Goal: Task Accomplishment & Management: Manage account settings

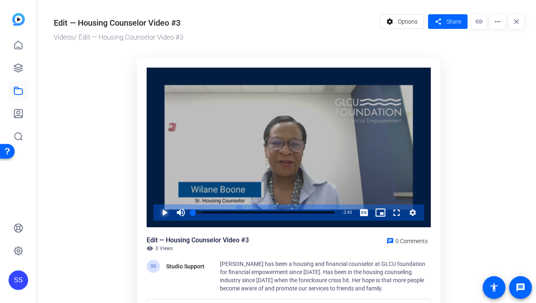
click at [157, 214] on span "Video Player" at bounding box center [157, 213] width 0 height 16
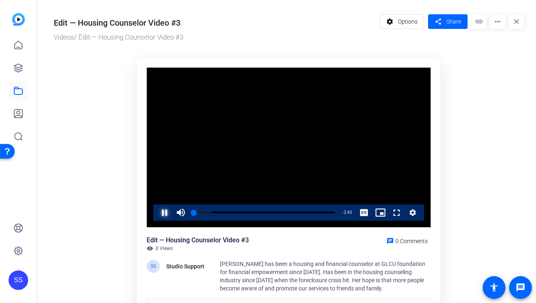
click at [157, 214] on span "Video Player" at bounding box center [157, 213] width 0 height 16
click at [227, 213] on div "0:38" at bounding box center [227, 213] width 0 height 2
click at [247, 212] on div "Loaded : 61.51% 1:02 1:02 What Makes a Housing Counselor So Special? (00:00)" at bounding box center [263, 213] width 141 height 2
click at [245, 212] on div "0:59" at bounding box center [219, 213] width 52 height 2
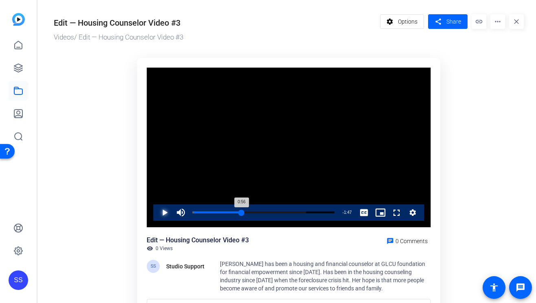
click at [242, 212] on div "Loaded : 80.07% 0:56 0:56 What Makes a Housing Counselor So Special? (00:00)" at bounding box center [263, 213] width 141 height 2
click at [157, 212] on span "Video Player" at bounding box center [157, 213] width 0 height 16
click at [459, 19] on span "Share" at bounding box center [454, 22] width 15 height 9
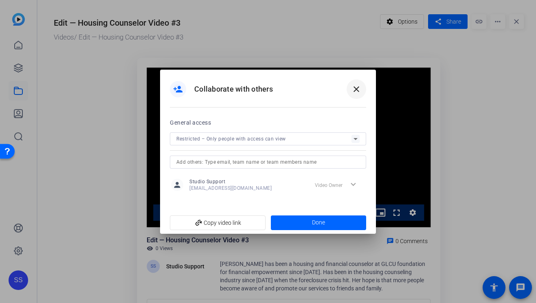
click at [354, 93] on mat-icon "close" at bounding box center [357, 89] width 10 height 10
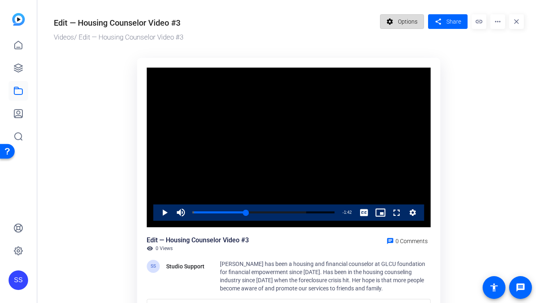
click at [400, 26] on span "Options" at bounding box center [408, 21] width 20 height 15
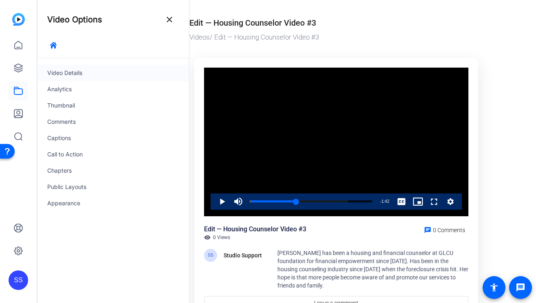
click at [69, 72] on div "Video Details" at bounding box center [114, 73] width 152 height 16
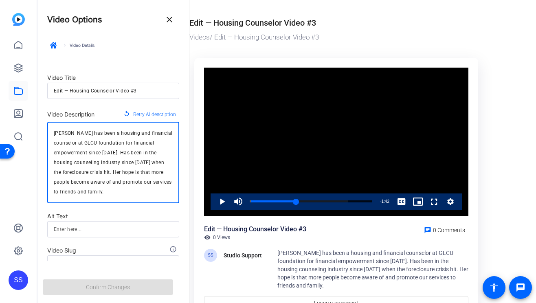
click at [100, 160] on textarea "[PERSON_NAME] has been a housing and financial counselor at GLCU foundation for…" at bounding box center [113, 162] width 119 height 68
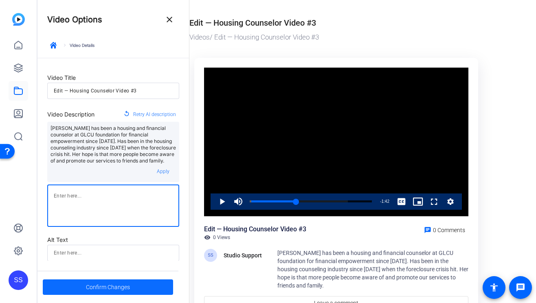
click at [108, 283] on span "Confirm Changes" at bounding box center [108, 287] width 44 height 15
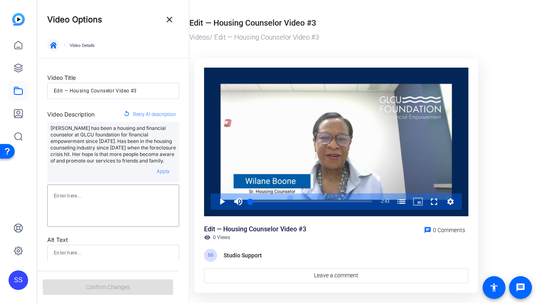
click at [52, 44] on icon "button" at bounding box center [53, 45] width 7 height 7
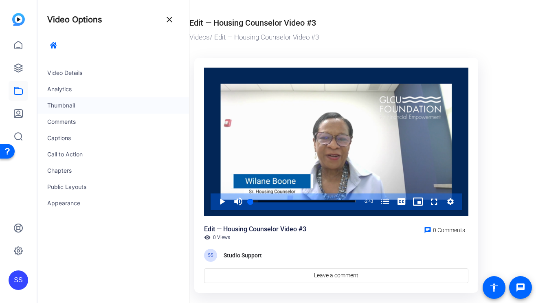
click at [62, 102] on div "Thumbnail" at bounding box center [114, 105] width 152 height 16
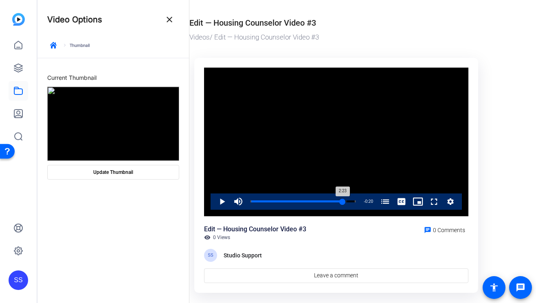
drag, startPoint x: 253, startPoint y: 201, endPoint x: 342, endPoint y: 203, distance: 89.7
click at [342, 203] on div "2:23" at bounding box center [297, 202] width 92 height 2
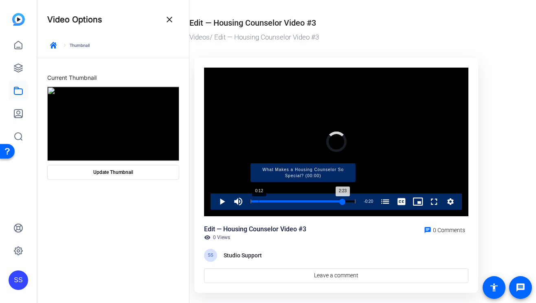
drag, startPoint x: 342, startPoint y: 202, endPoint x: 256, endPoint y: 202, distance: 86.0
click at [256, 202] on div "Loaded : 0.00% 0:12 2:23 What Makes a Housing Counselor So Special? (00:00)" at bounding box center [303, 202] width 105 height 2
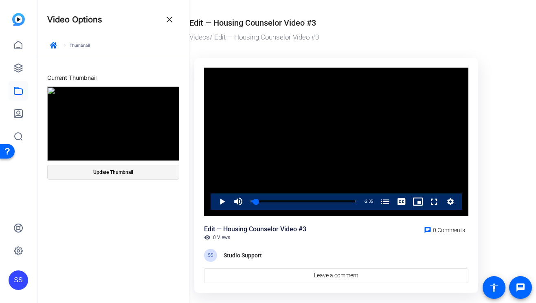
click at [155, 172] on span at bounding box center [113, 173] width 131 height 20
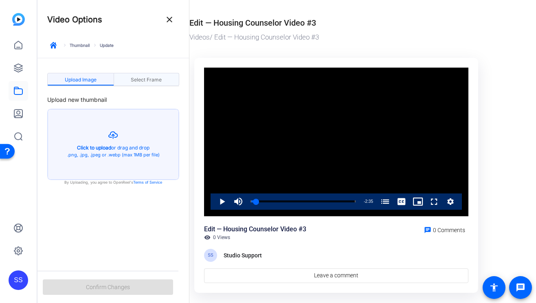
click at [153, 76] on span "Select Frame" at bounding box center [146, 79] width 31 height 13
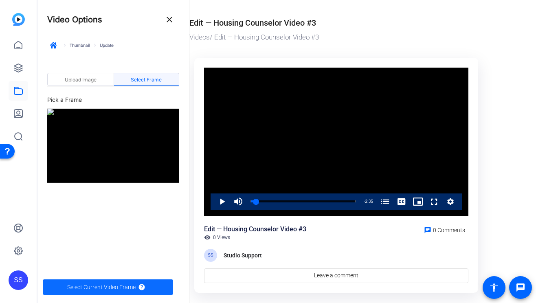
click at [127, 285] on span "Select Current Video Frame" at bounding box center [101, 287] width 68 height 15
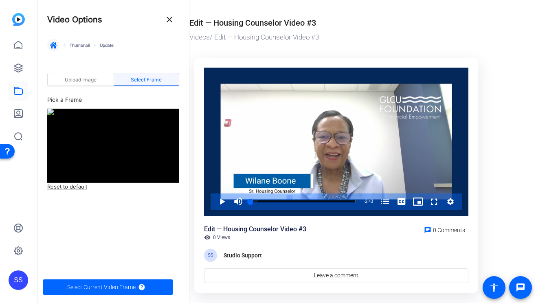
click at [48, 45] on span "button" at bounding box center [54, 45] width 20 height 20
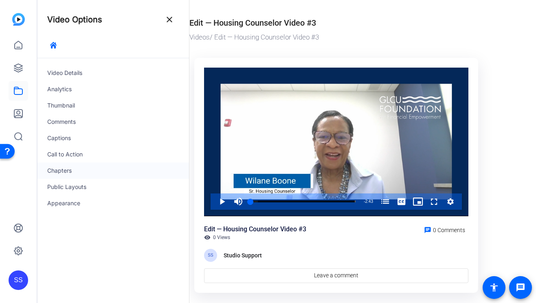
click at [94, 171] on div "Chapters" at bounding box center [114, 171] width 152 height 16
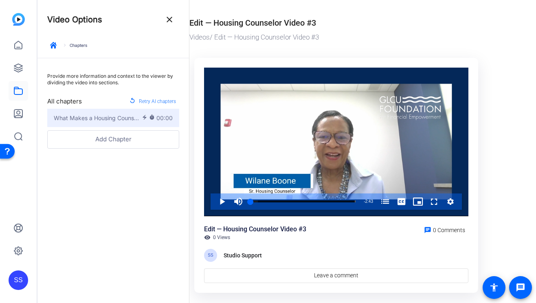
click at [126, 112] on button "What Makes a Housing Counselor So Special? electric_bolt timer 00:00" at bounding box center [113, 118] width 132 height 18
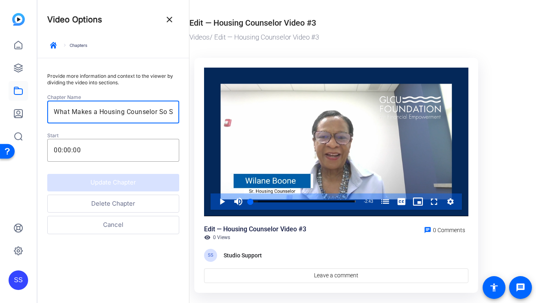
drag, startPoint x: 148, startPoint y: 111, endPoint x: 179, endPoint y: 110, distance: 30.6
click at [179, 110] on div "What Makes a Housing Counselor So Special?" at bounding box center [113, 112] width 132 height 23
click at [161, 113] on input "What Makes a Housing Counselor So Special?" at bounding box center [113, 112] width 119 height 10
click at [118, 205] on button "Delete Chapter" at bounding box center [113, 204] width 132 height 18
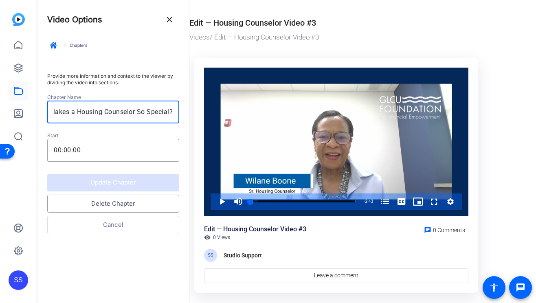
scroll to position [0, 0]
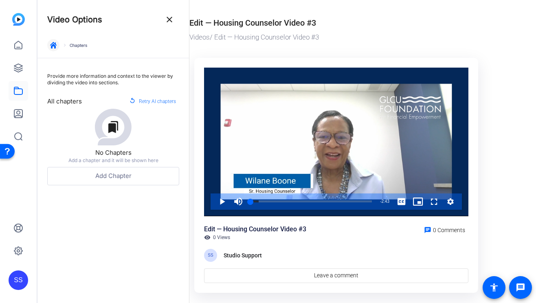
click at [51, 48] on icon "button" at bounding box center [53, 45] width 7 height 7
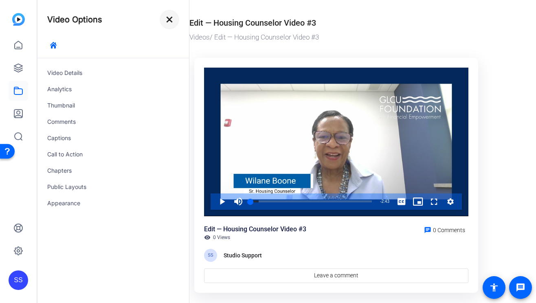
click at [172, 21] on mat-icon "close" at bounding box center [170, 20] width 10 height 10
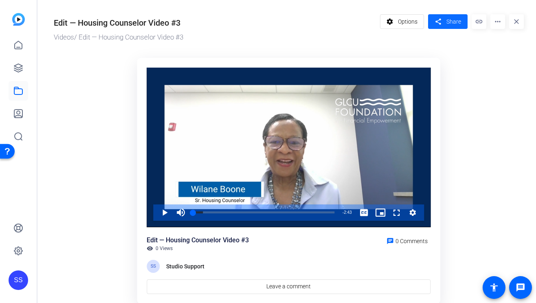
click at [450, 15] on span at bounding box center [448, 22] width 40 height 20
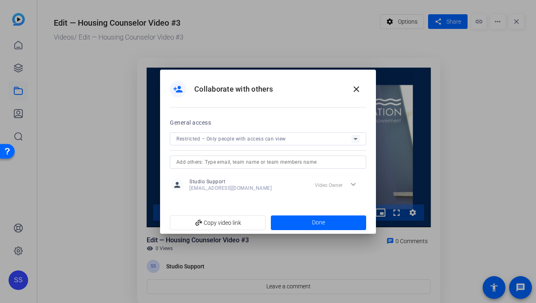
click at [313, 154] on div at bounding box center [268, 150] width 196 height 9
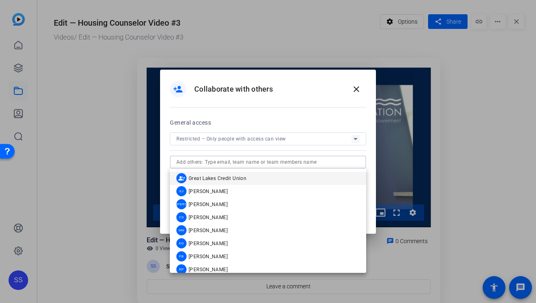
click at [307, 159] on input "text" at bounding box center [268, 162] width 183 height 10
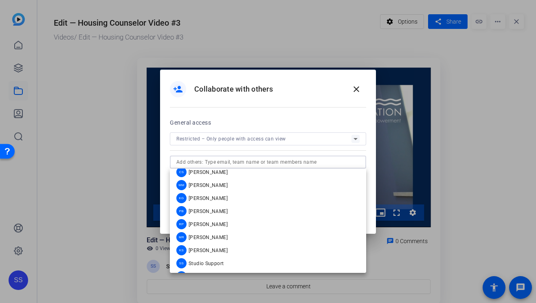
scroll to position [59, 0]
click at [236, 234] on mat-option "KS [PERSON_NAME]" at bounding box center [268, 237] width 196 height 13
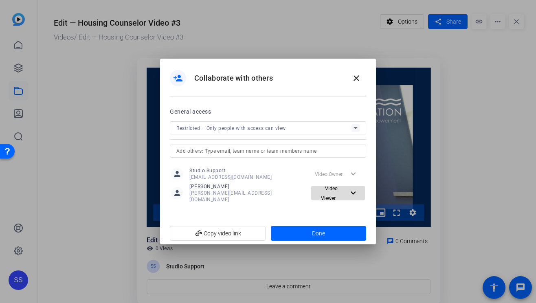
click at [335, 194] on span "Video Viewer" at bounding box center [329, 193] width 17 height 15
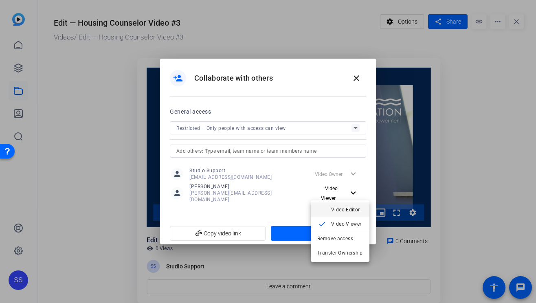
click at [335, 210] on span "Video Editor" at bounding box center [345, 210] width 29 height 6
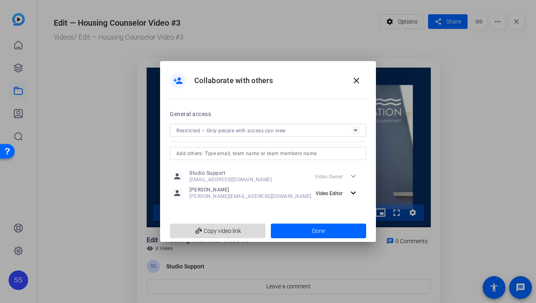
click at [219, 232] on span "add_link Copy video link" at bounding box center [218, 230] width 83 height 15
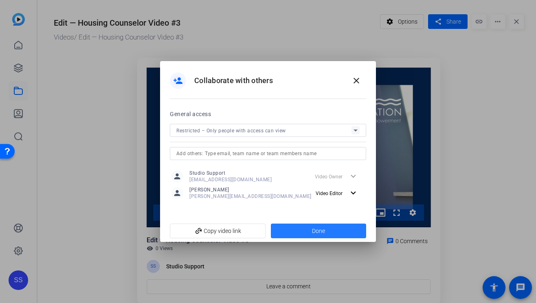
click at [303, 228] on span at bounding box center [319, 231] width 96 height 20
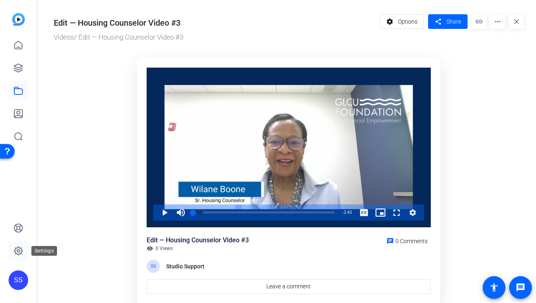
click at [18, 252] on icon at bounding box center [18, 251] width 2 height 2
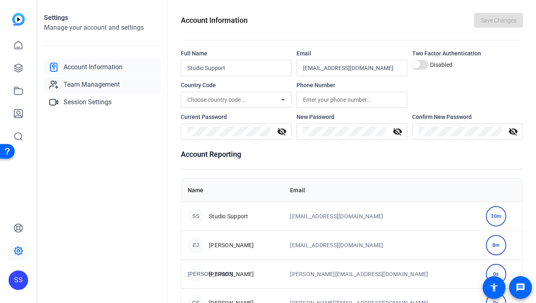
click at [62, 86] on link "Team Management" at bounding box center [102, 85] width 117 height 16
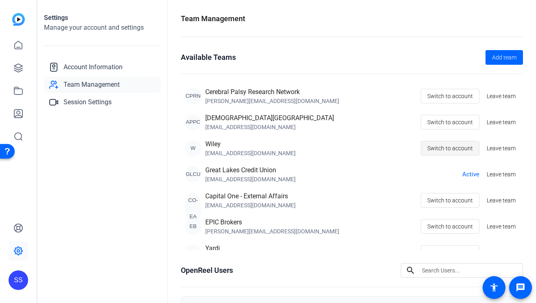
click at [458, 146] on span "Switch to account" at bounding box center [451, 148] width 46 height 15
click at [18, 66] on icon at bounding box center [18, 68] width 10 height 10
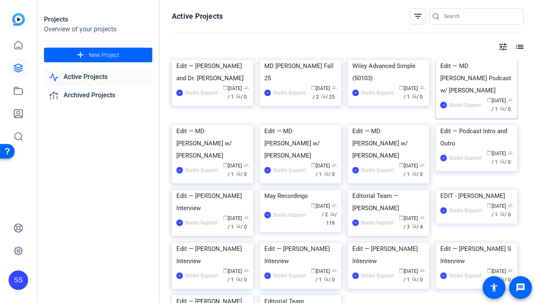
click at [476, 97] on div "Edit — MD [PERSON_NAME] Podcast w/ [PERSON_NAME]" at bounding box center [477, 78] width 73 height 37
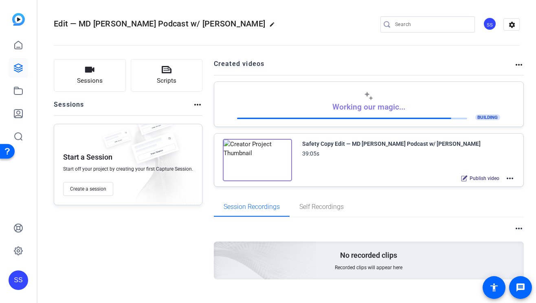
click at [30, 278] on div "SS" at bounding box center [18, 151] width 37 height 303
click at [17, 278] on div "SS" at bounding box center [19, 281] width 20 height 20
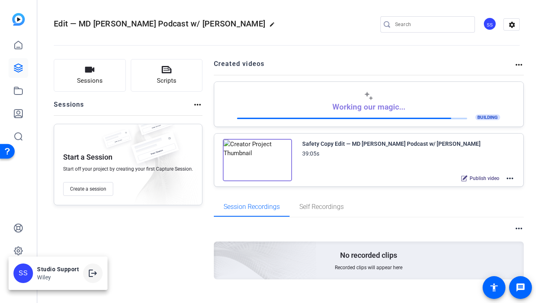
click at [95, 269] on mat-icon "logout" at bounding box center [93, 274] width 10 height 10
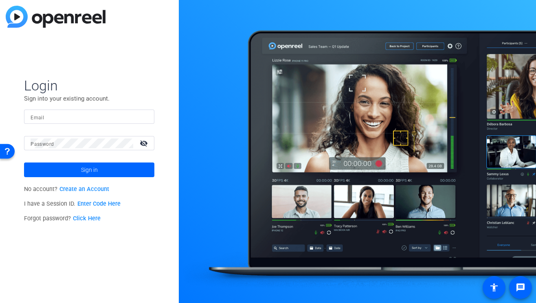
click at [124, 128] on mat-form-field "Email" at bounding box center [89, 123] width 130 height 26
click at [125, 117] on input "Email" at bounding box center [89, 117] width 117 height 10
click at [138, 117] on img at bounding box center [141, 117] width 6 height 10
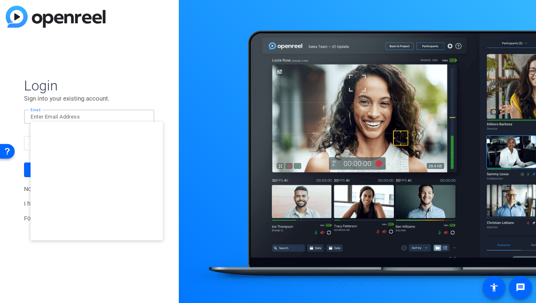
type input "studiosupport+3@openreel.com"
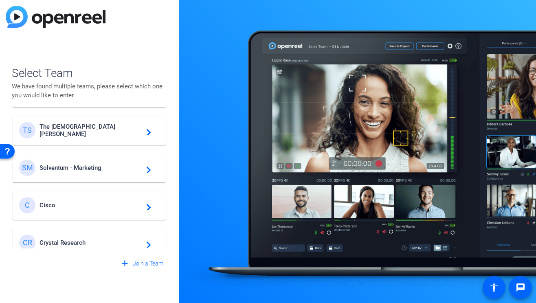
scroll to position [267, 0]
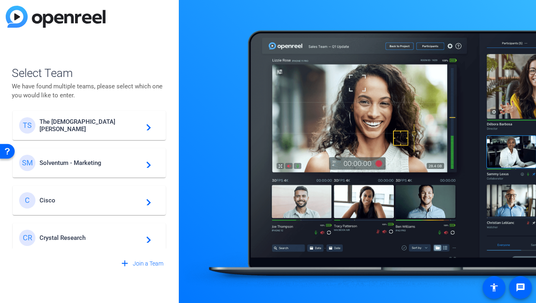
click at [101, 163] on span "Solventum - Marketing" at bounding box center [91, 162] width 102 height 7
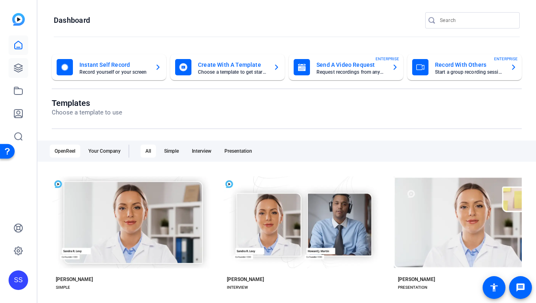
click at [12, 62] on link at bounding box center [19, 68] width 20 height 20
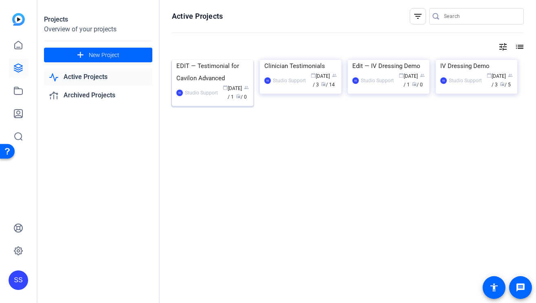
click at [188, 84] on div "EDIT — Testimonial for Cavilon Advanced" at bounding box center [213, 72] width 73 height 24
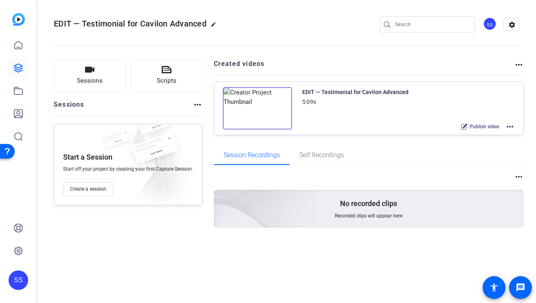
click at [512, 124] on mat-icon "more_horiz" at bounding box center [510, 127] width 10 height 10
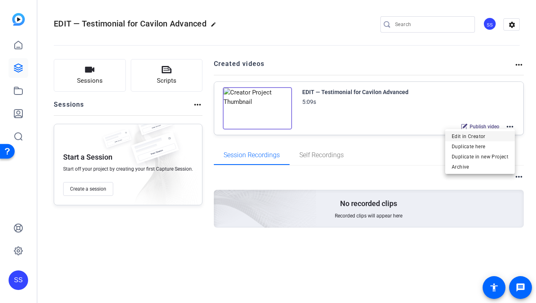
click at [481, 135] on span "Edit in Creator" at bounding box center [480, 137] width 57 height 10
